Goal: Task Accomplishment & Management: Complete application form

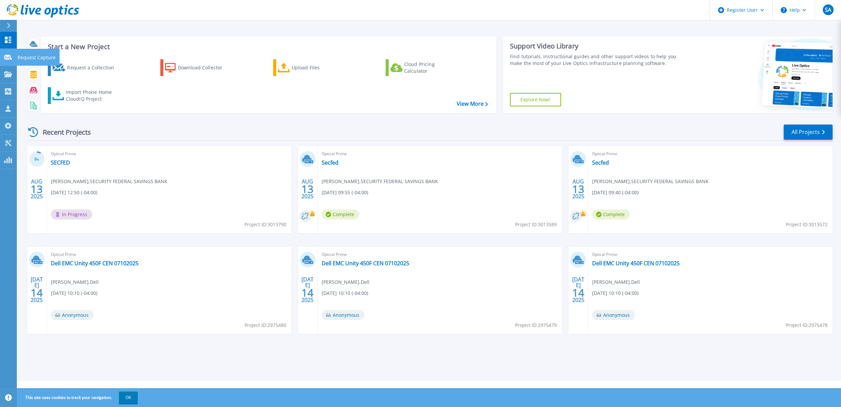
click at [16, 59] on div "Request Capture" at bounding box center [37, 57] width 43 height 17
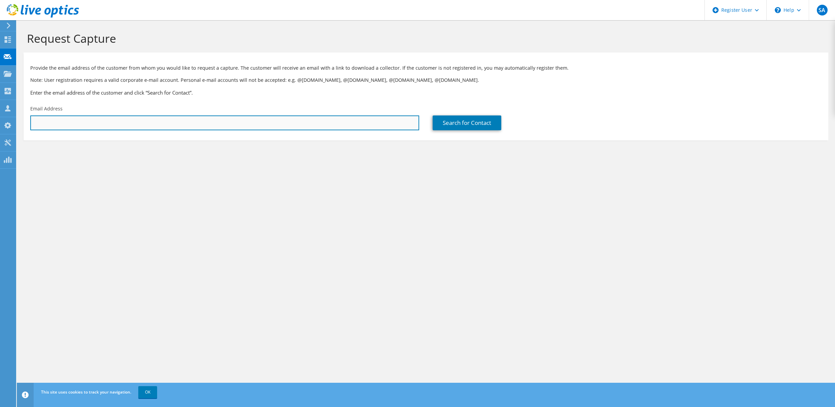
click at [112, 122] on input "text" at bounding box center [224, 122] width 389 height 15
paste input "[EMAIL_ADDRESS][DOMAIN_NAME]"
type input "[EMAIL_ADDRESS][DOMAIN_NAME]"
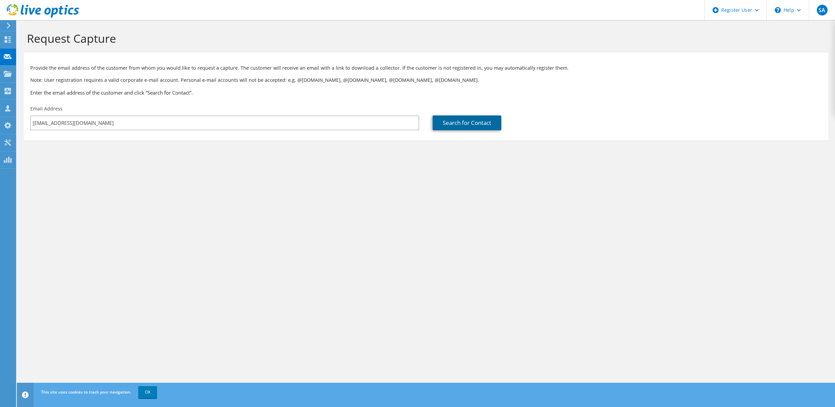
drag, startPoint x: 468, startPoint y: 122, endPoint x: 472, endPoint y: 125, distance: 5.0
click at [468, 122] on link "Search for Contact" at bounding box center [467, 122] width 69 height 15
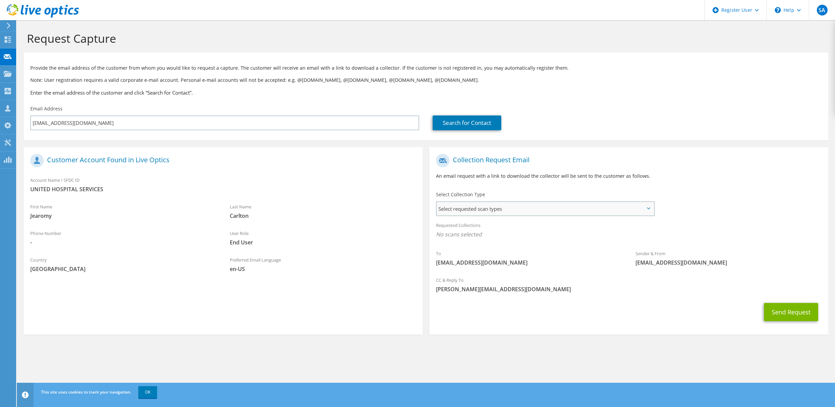
click at [509, 205] on span "Select requested scan types" at bounding box center [545, 208] width 217 height 13
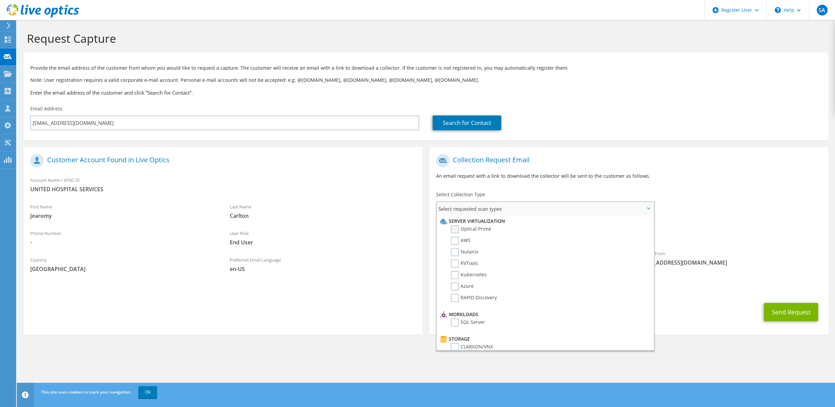
click at [473, 228] on label "Optical Prime" at bounding box center [471, 229] width 40 height 8
click at [0, 0] on input "Optical Prime" at bounding box center [0, 0] width 0 height 0
click at [382, 266] on span "en-US" at bounding box center [323, 268] width 186 height 7
